Goal: Navigation & Orientation: Find specific page/section

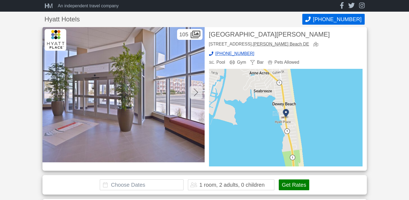
click at [197, 94] on icon at bounding box center [196, 92] width 4 height 9
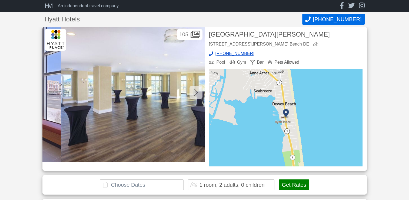
scroll to position [0, 162]
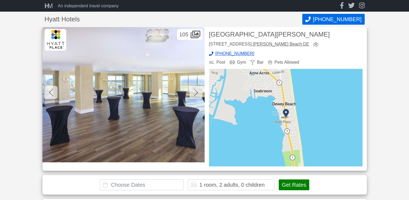
click at [195, 90] on icon at bounding box center [196, 92] width 4 height 9
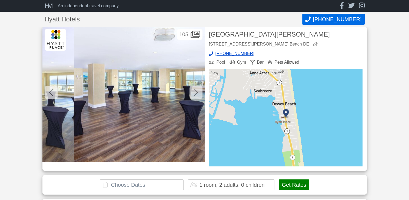
scroll to position [0, 325]
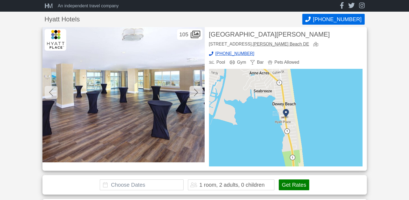
click at [196, 90] on icon at bounding box center [196, 92] width 4 height 8
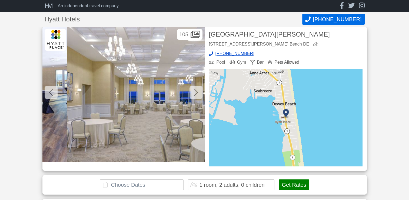
scroll to position [0, 487]
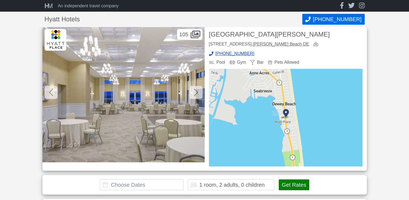
click at [195, 90] on icon at bounding box center [196, 92] width 4 height 9
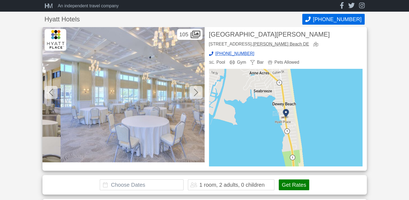
scroll to position [0, 649]
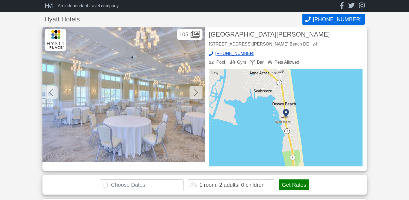
click at [194, 96] on icon at bounding box center [196, 92] width 4 height 9
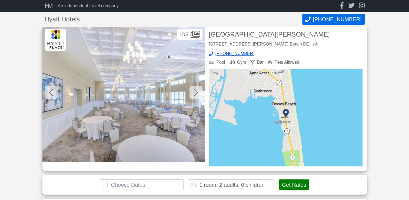
click at [202, 94] on div at bounding box center [196, 92] width 13 height 13
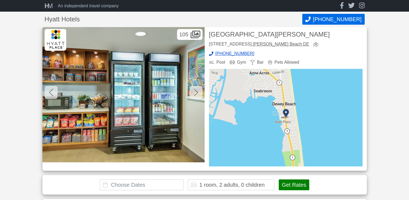
click at [198, 94] on icon at bounding box center [196, 92] width 4 height 9
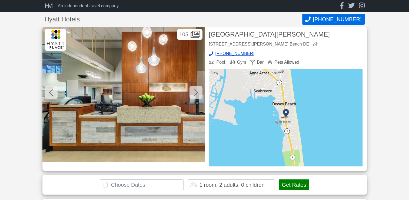
click at [199, 96] on div at bounding box center [196, 92] width 13 height 13
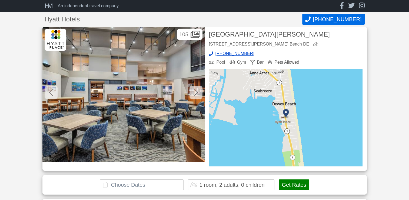
click at [197, 96] on icon at bounding box center [196, 92] width 4 height 9
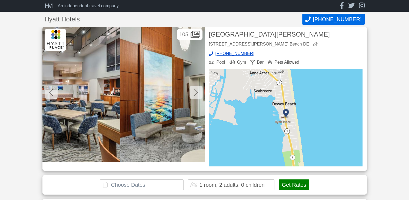
click at [197, 106] on img at bounding box center [201, 94] width 162 height 135
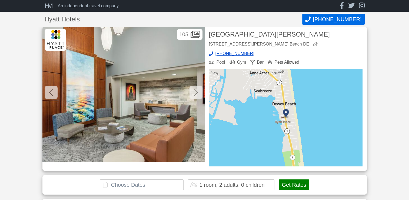
click at [197, 98] on div at bounding box center [196, 92] width 13 height 13
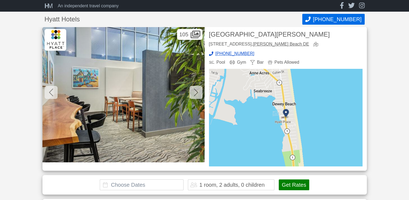
click at [195, 96] on icon at bounding box center [196, 92] width 4 height 9
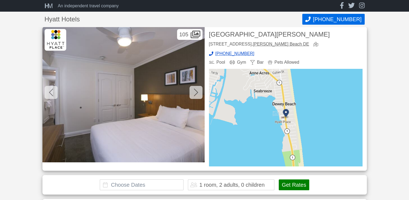
click at [198, 96] on icon at bounding box center [196, 92] width 4 height 9
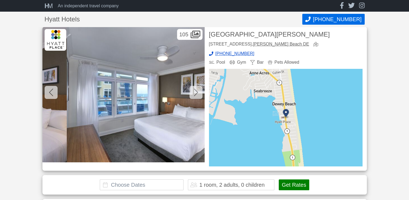
scroll to position [0, 1948]
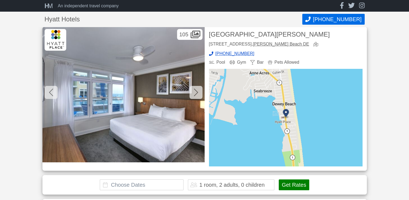
click at [199, 96] on div at bounding box center [196, 92] width 13 height 13
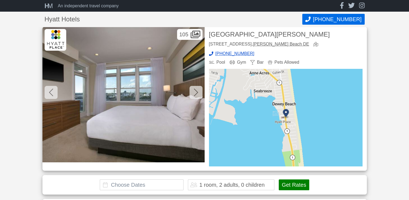
click at [198, 96] on icon at bounding box center [196, 92] width 4 height 9
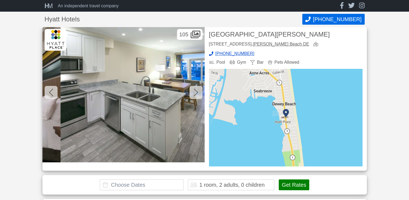
scroll to position [0, 2273]
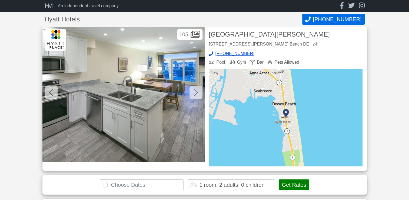
click at [197, 96] on icon at bounding box center [196, 92] width 4 height 9
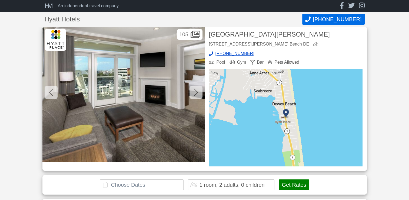
click at [195, 94] on icon at bounding box center [196, 92] width 4 height 9
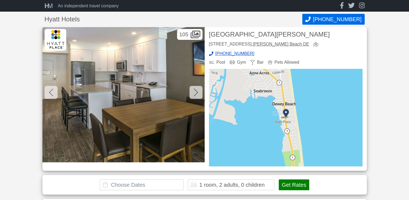
click at [195, 94] on icon at bounding box center [196, 92] width 4 height 8
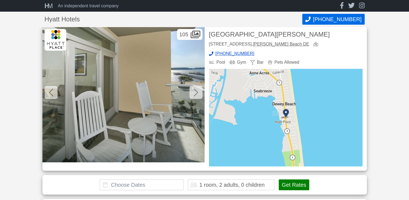
click at [195, 96] on icon at bounding box center [196, 92] width 4 height 9
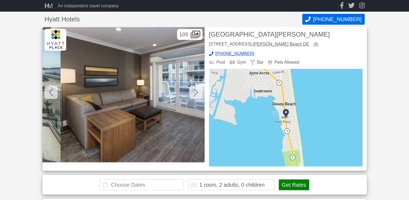
scroll to position [0, 2922]
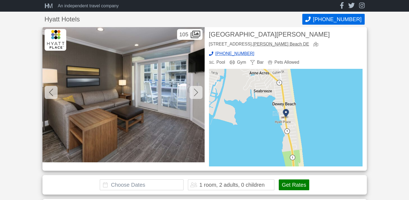
click at [50, 91] on icon at bounding box center [51, 92] width 4 height 8
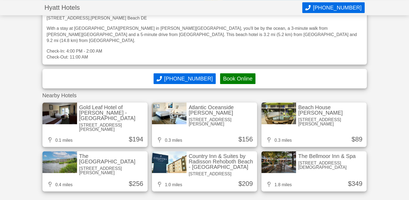
scroll to position [607, 0]
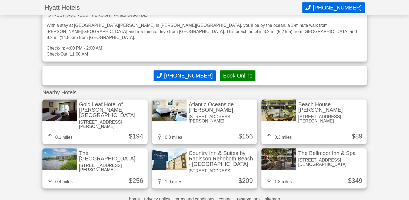
click at [265, 90] on div "Nearby Hotels" at bounding box center [204, 92] width 325 height 5
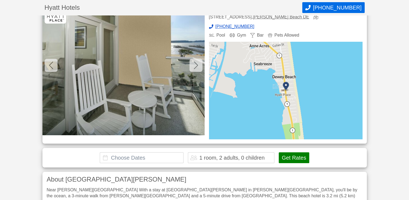
scroll to position [0, 0]
